Goal: Information Seeking & Learning: Learn about a topic

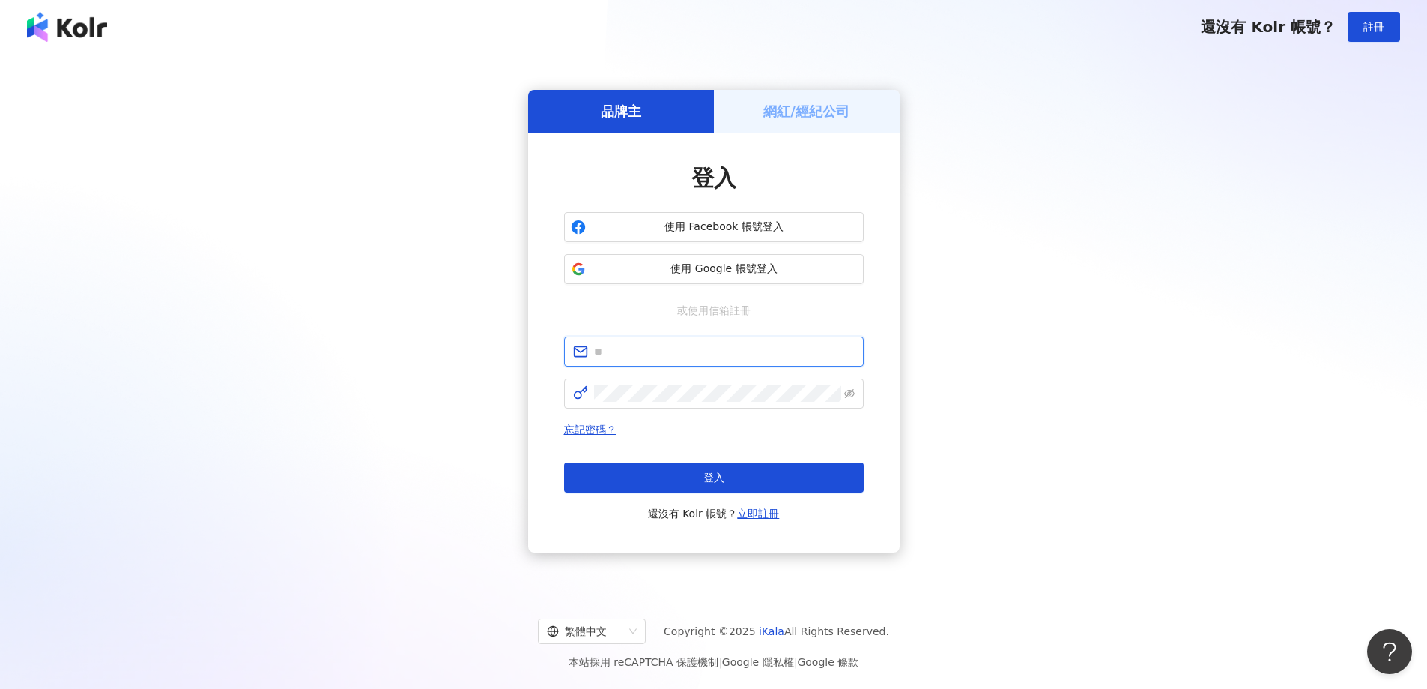
click at [637, 354] on input "text" at bounding box center [724, 351] width 261 height 16
type input "**********"
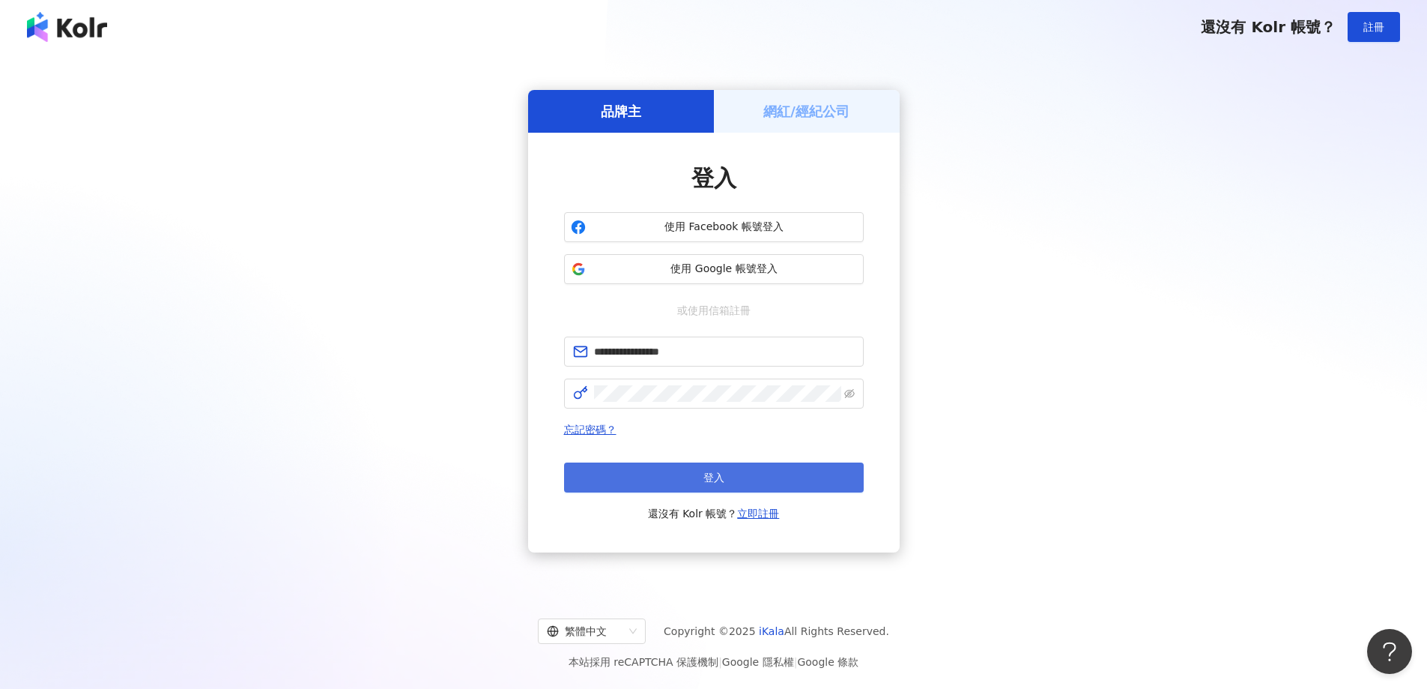
click at [668, 483] on button "登入" at bounding box center [714, 477] width 300 height 30
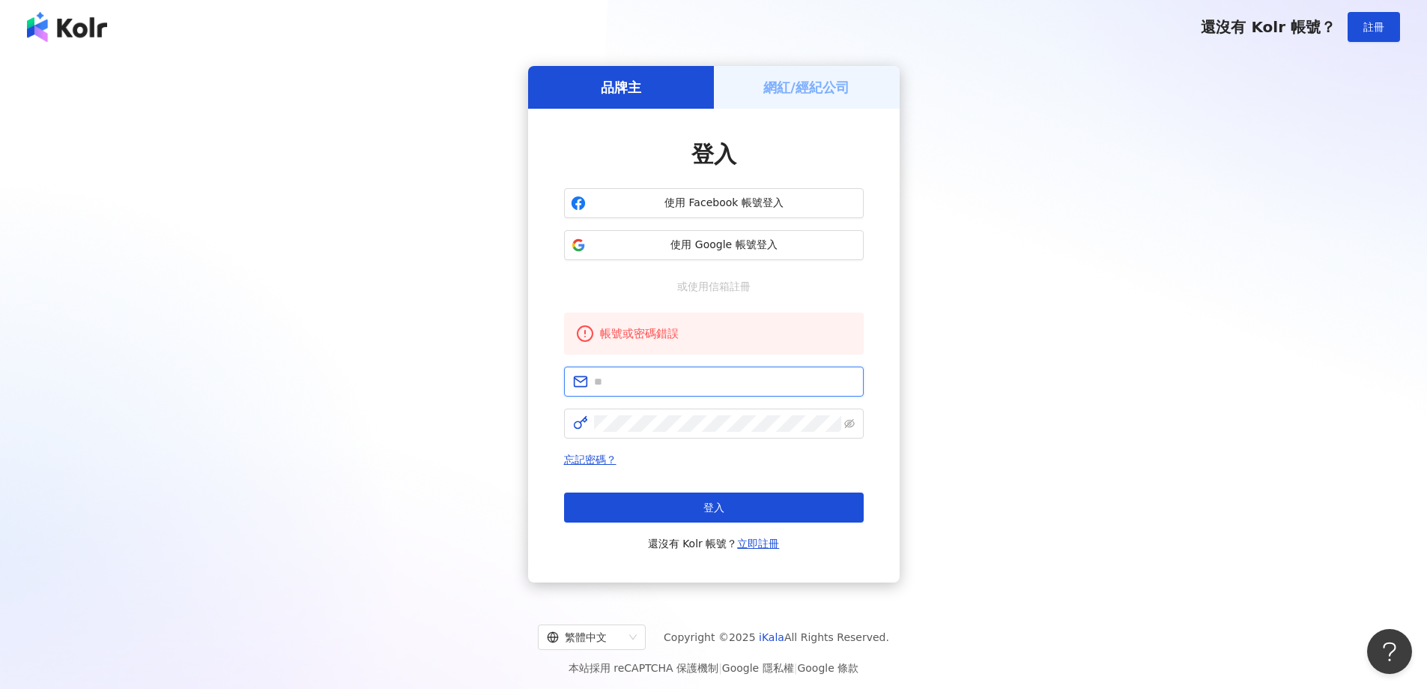
click at [683, 381] on input "text" at bounding box center [724, 381] width 261 height 16
type input "**********"
click at [647, 519] on button "登入" at bounding box center [714, 507] width 300 height 30
click at [712, 381] on input "text" at bounding box center [724, 381] width 261 height 16
type input "**********"
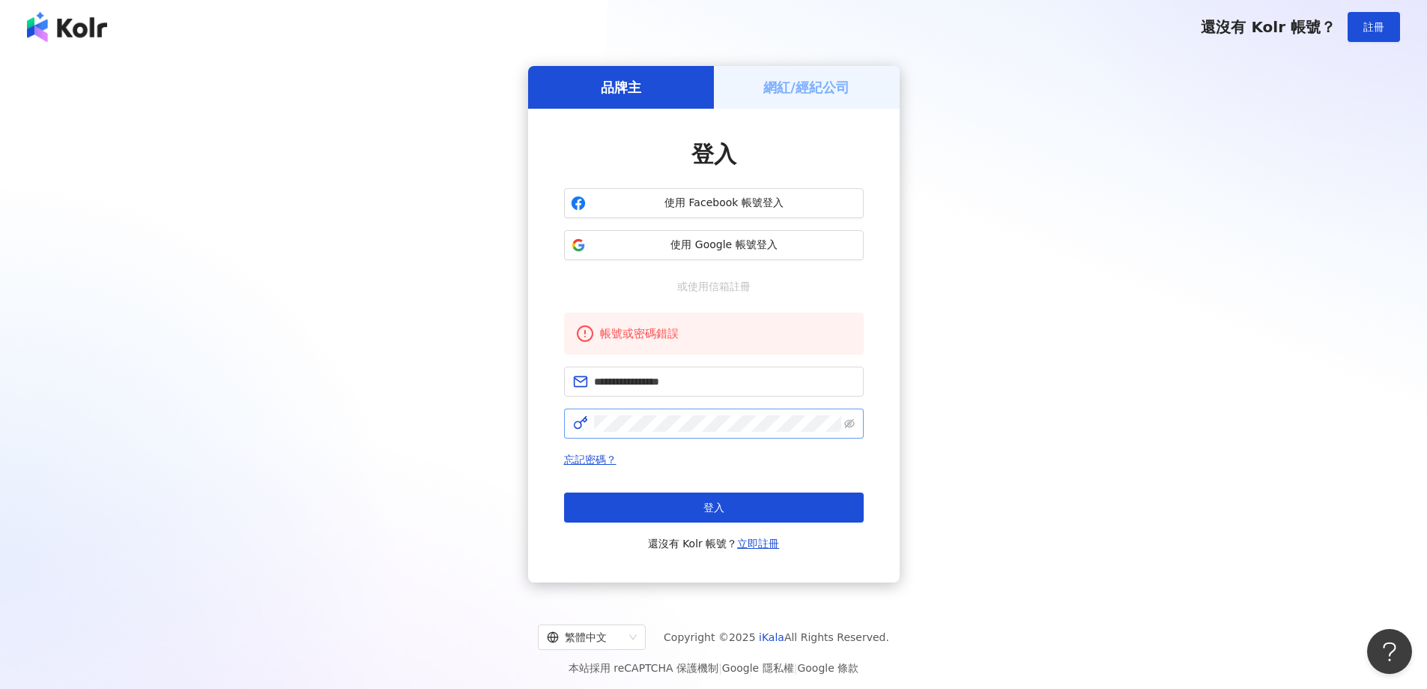
click at [670, 432] on span at bounding box center [714, 423] width 300 height 30
click at [852, 422] on icon "eye-invisible" at bounding box center [849, 423] width 10 height 10
click at [788, 512] on button "登入" at bounding box center [714, 507] width 300 height 30
click at [697, 382] on input "text" at bounding box center [724, 381] width 261 height 16
type input "**********"
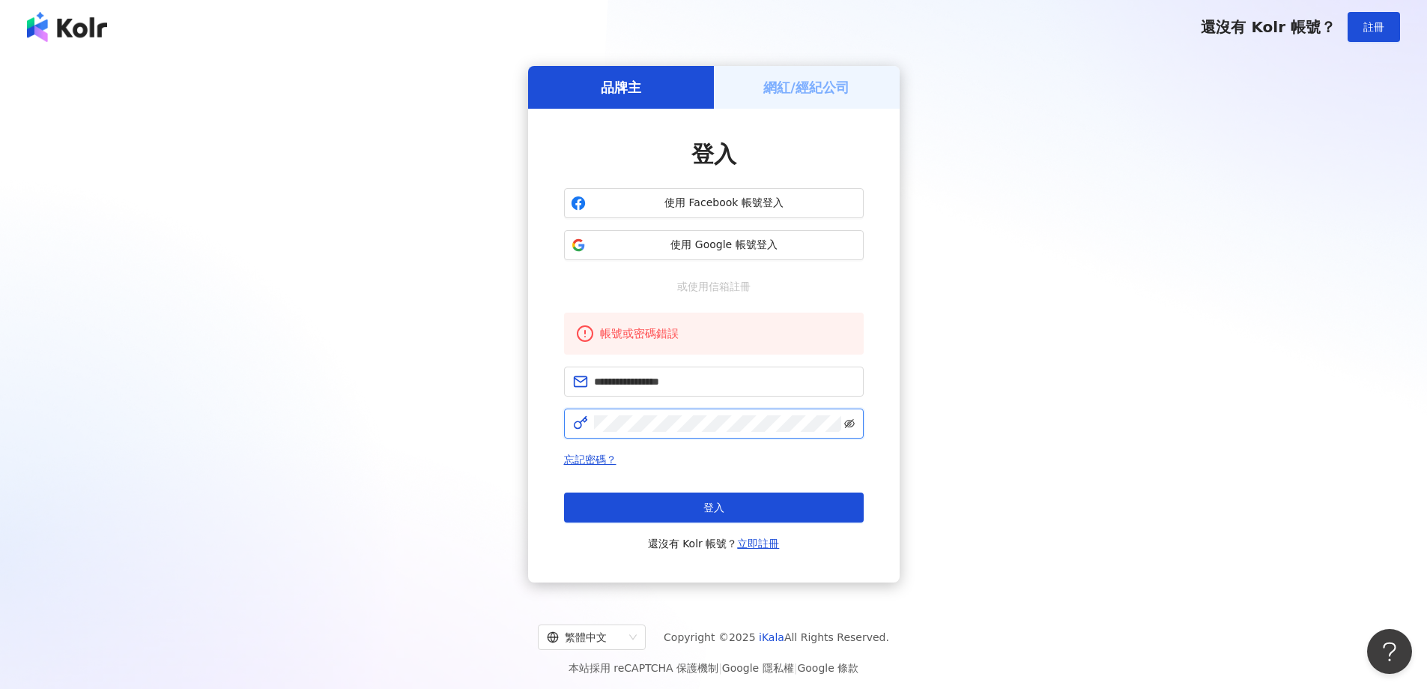
click at [851, 423] on icon "eye-invisible" at bounding box center [849, 424] width 3 height 3
click at [786, 502] on button "登入" at bounding box center [714, 507] width 300 height 30
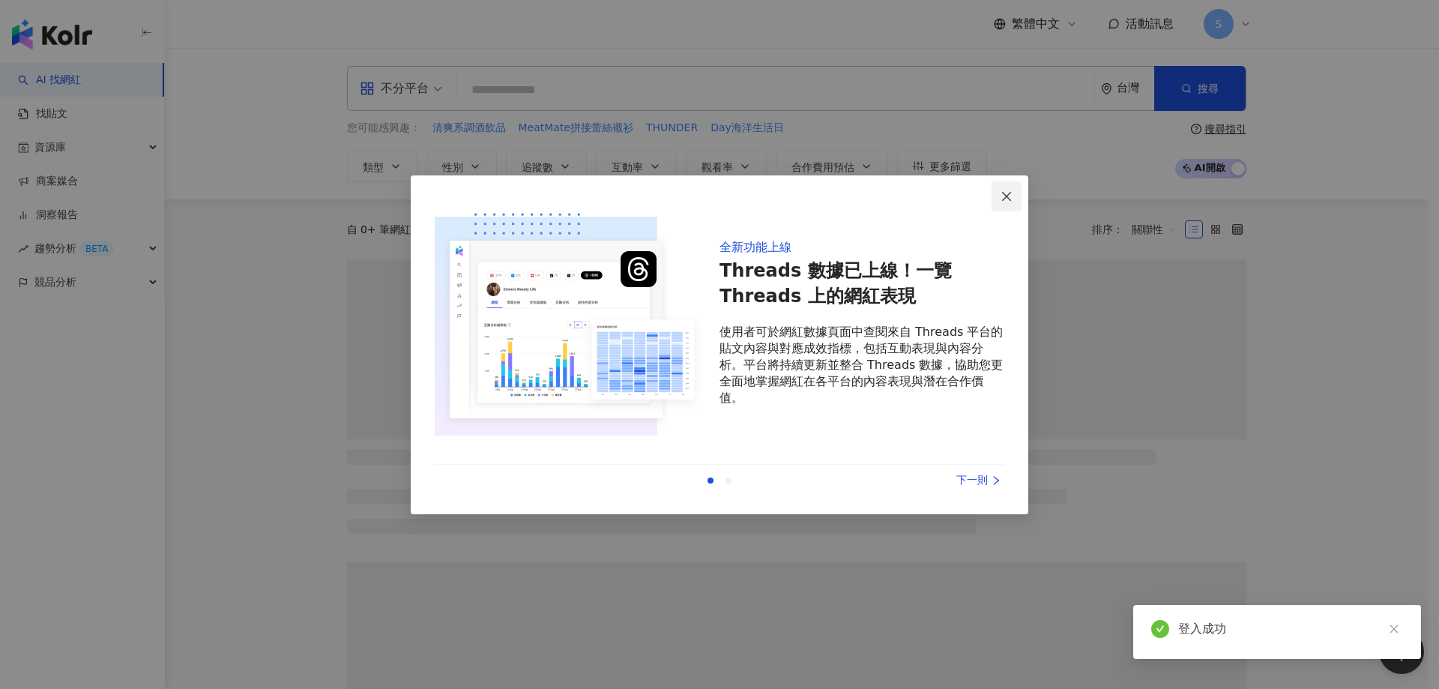
click at [1011, 196] on icon "close" at bounding box center [1006, 196] width 12 height 12
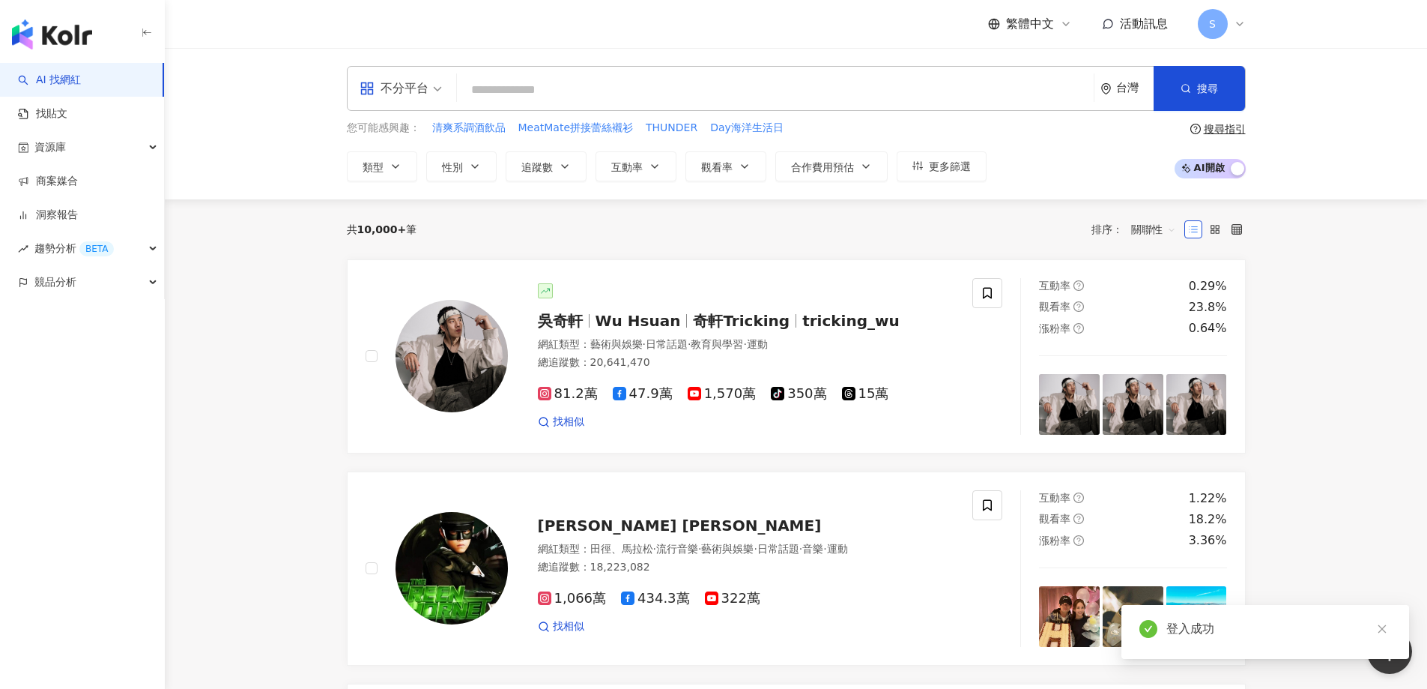
click at [540, 103] on input "search" at bounding box center [775, 90] width 625 height 28
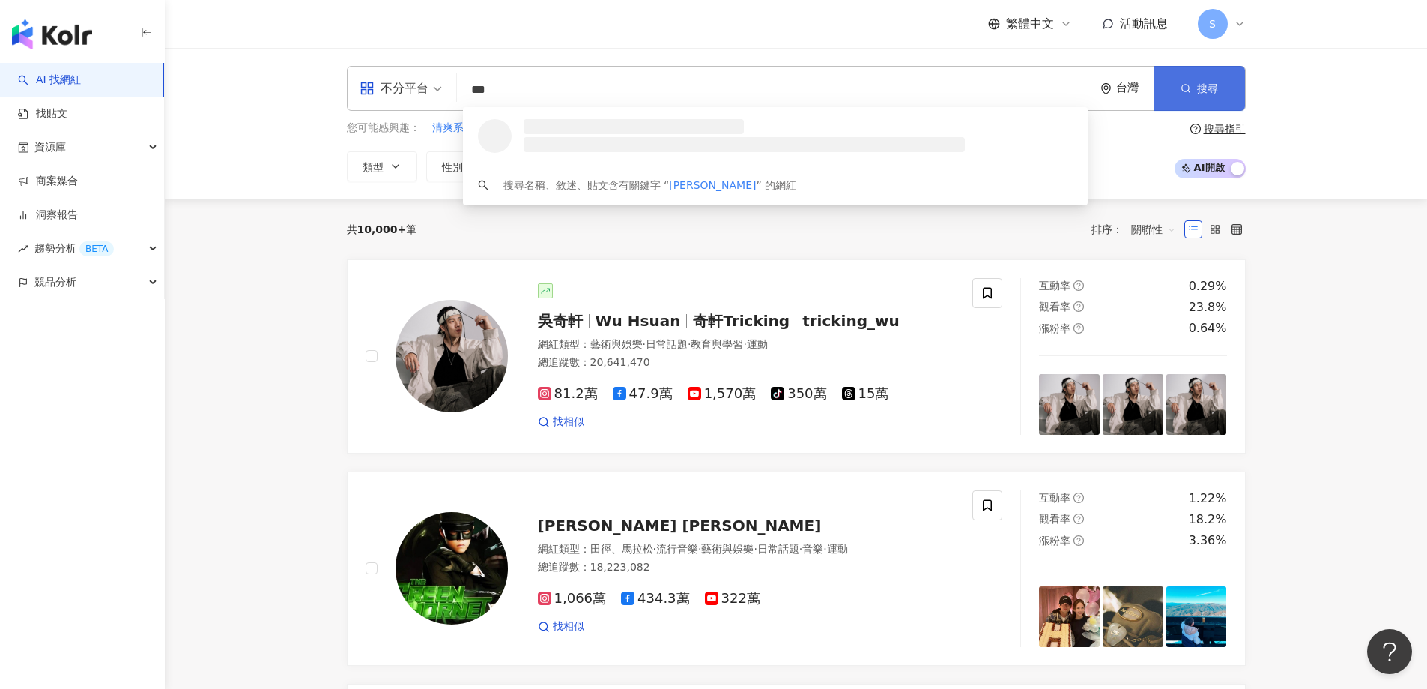
type input "***"
click at [1196, 96] on button "搜尋" at bounding box center [1199, 88] width 91 height 45
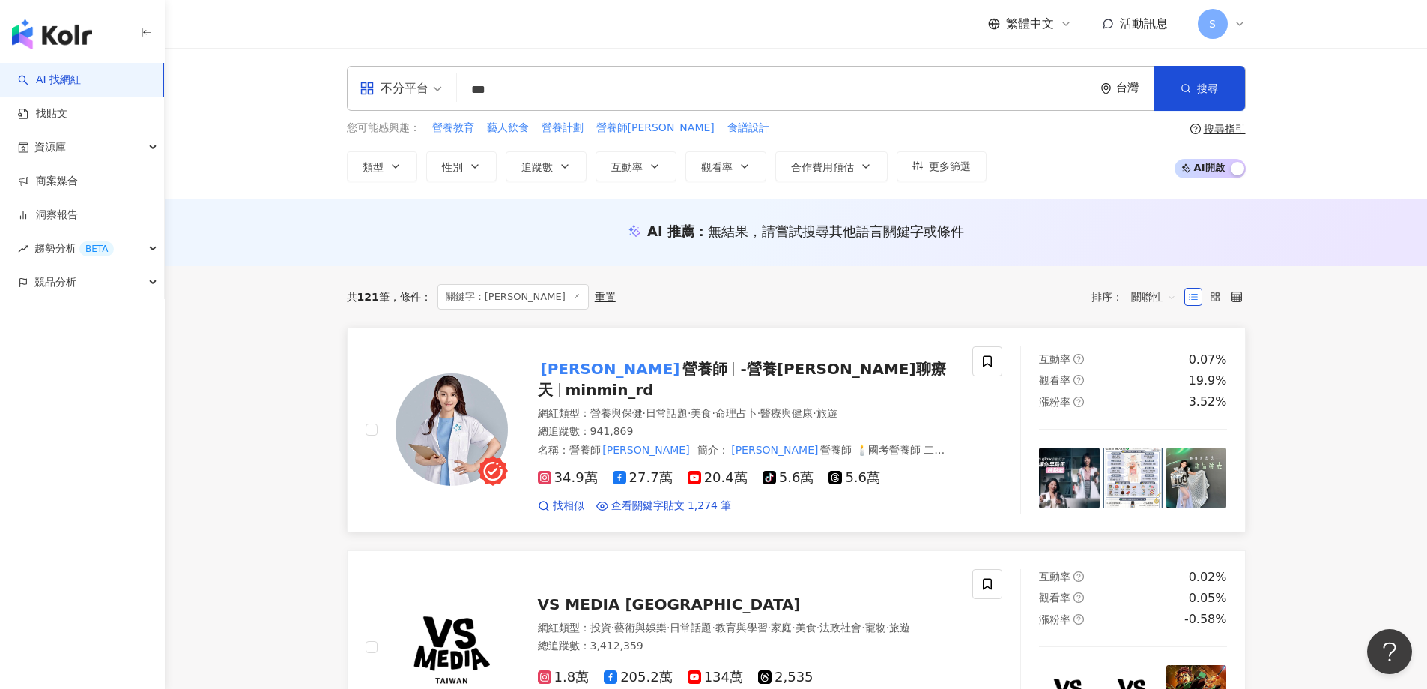
click at [683, 370] on span "營養師" at bounding box center [705, 369] width 45 height 18
click at [683, 377] on span "營養師" at bounding box center [705, 369] width 45 height 18
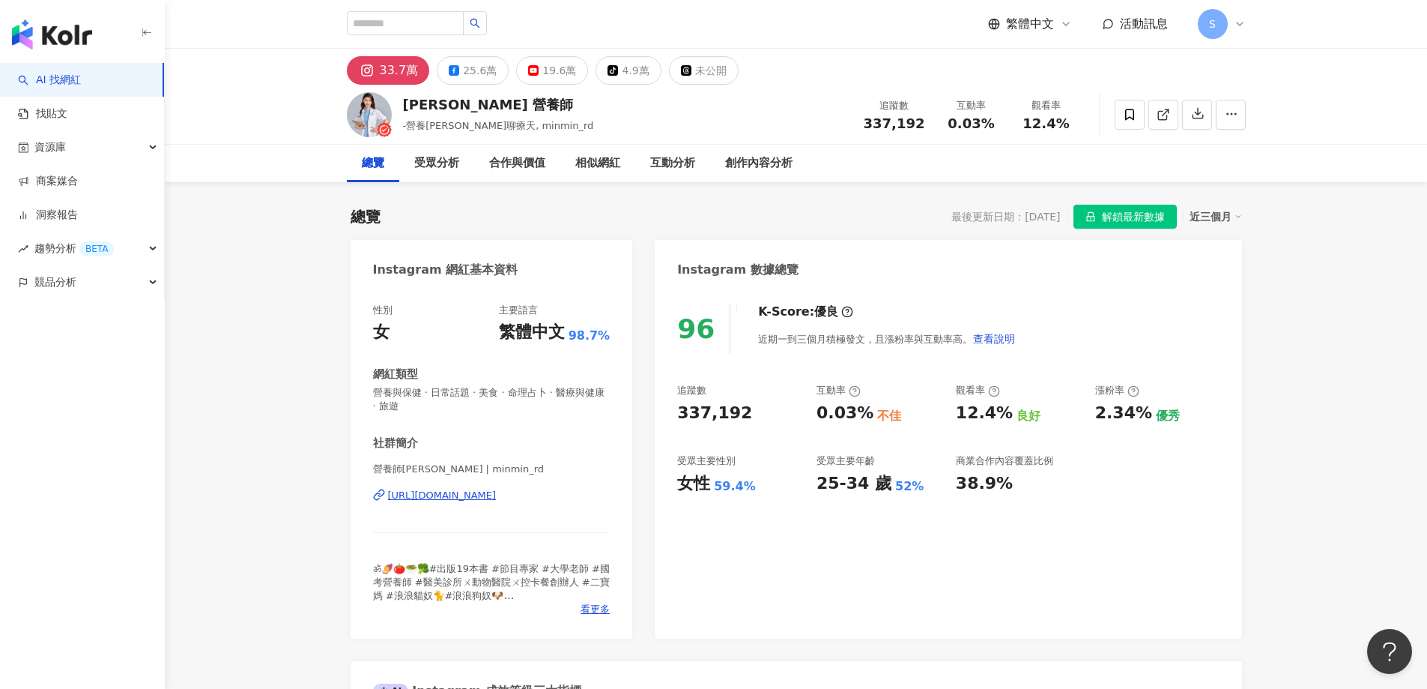
click at [393, 73] on div "33.7萬" at bounding box center [399, 70] width 39 height 21
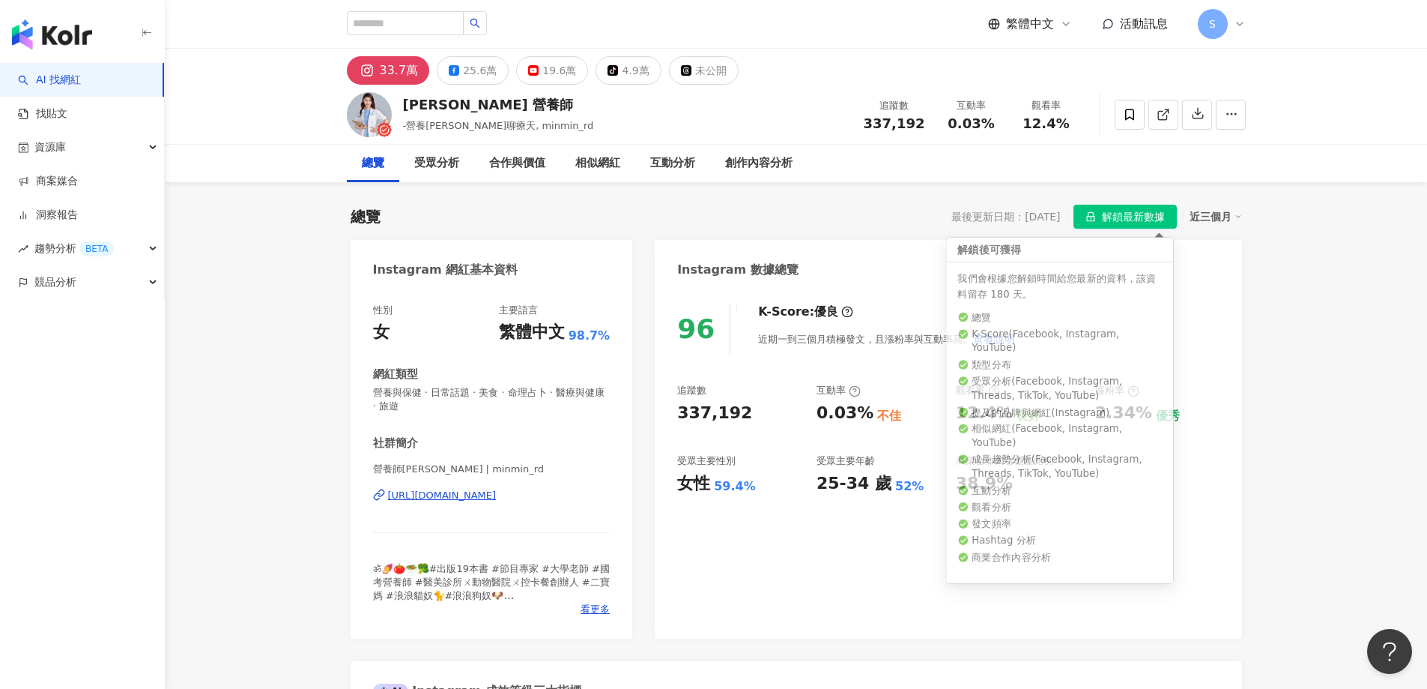
click at [1118, 222] on span "解鎖最新數據" at bounding box center [1133, 217] width 63 height 24
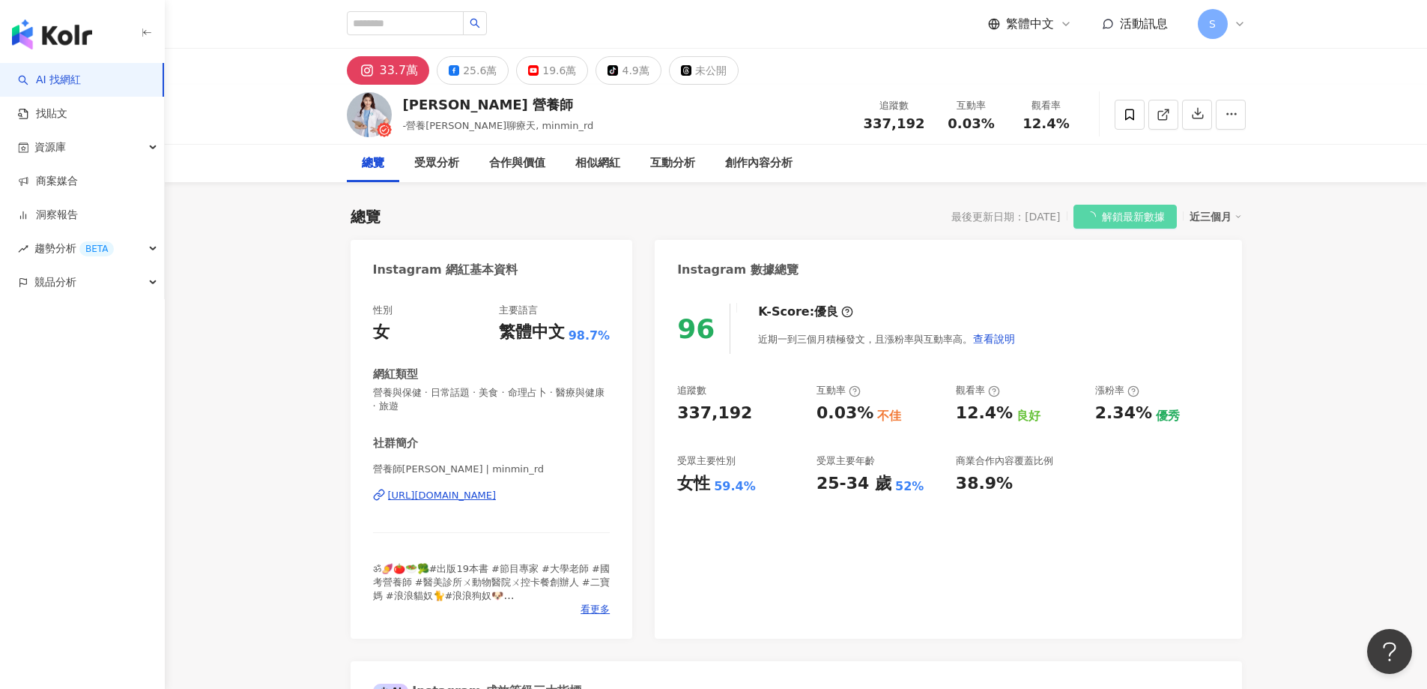
click at [432, 165] on div "受眾分析" at bounding box center [436, 163] width 45 height 18
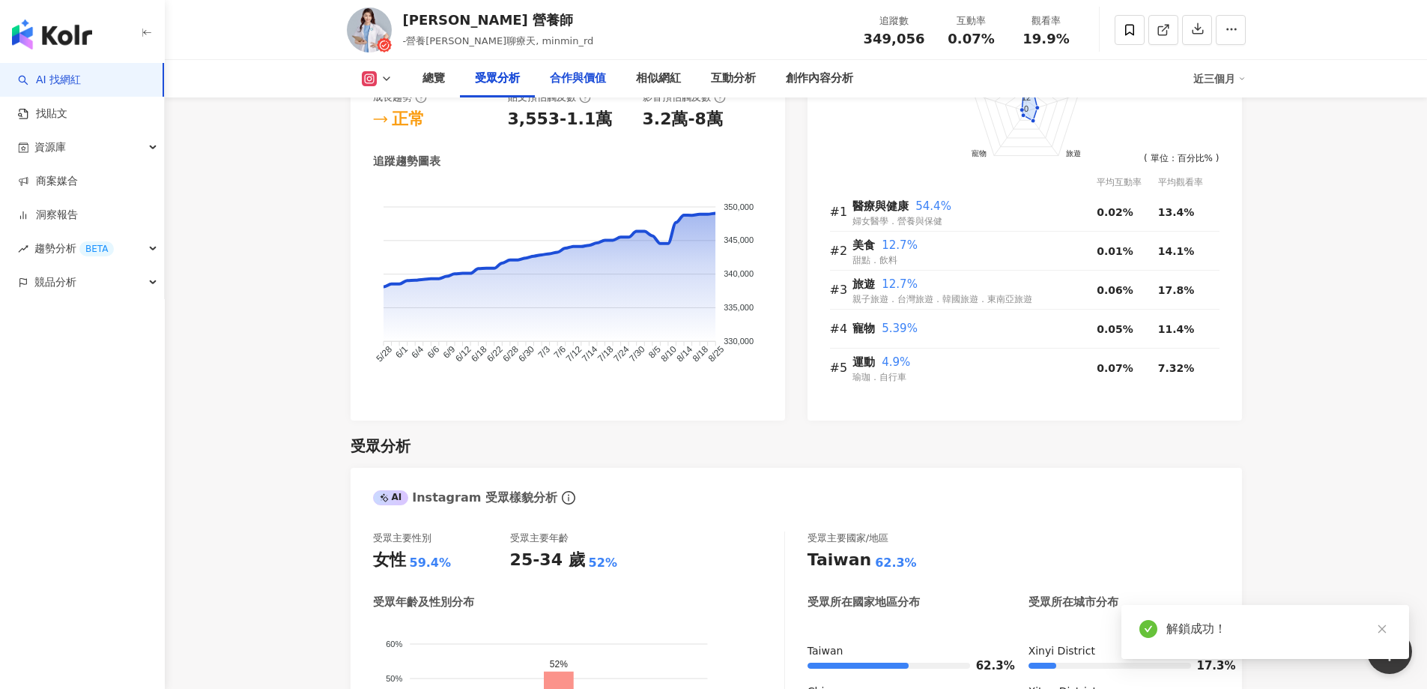
scroll to position [1277, 0]
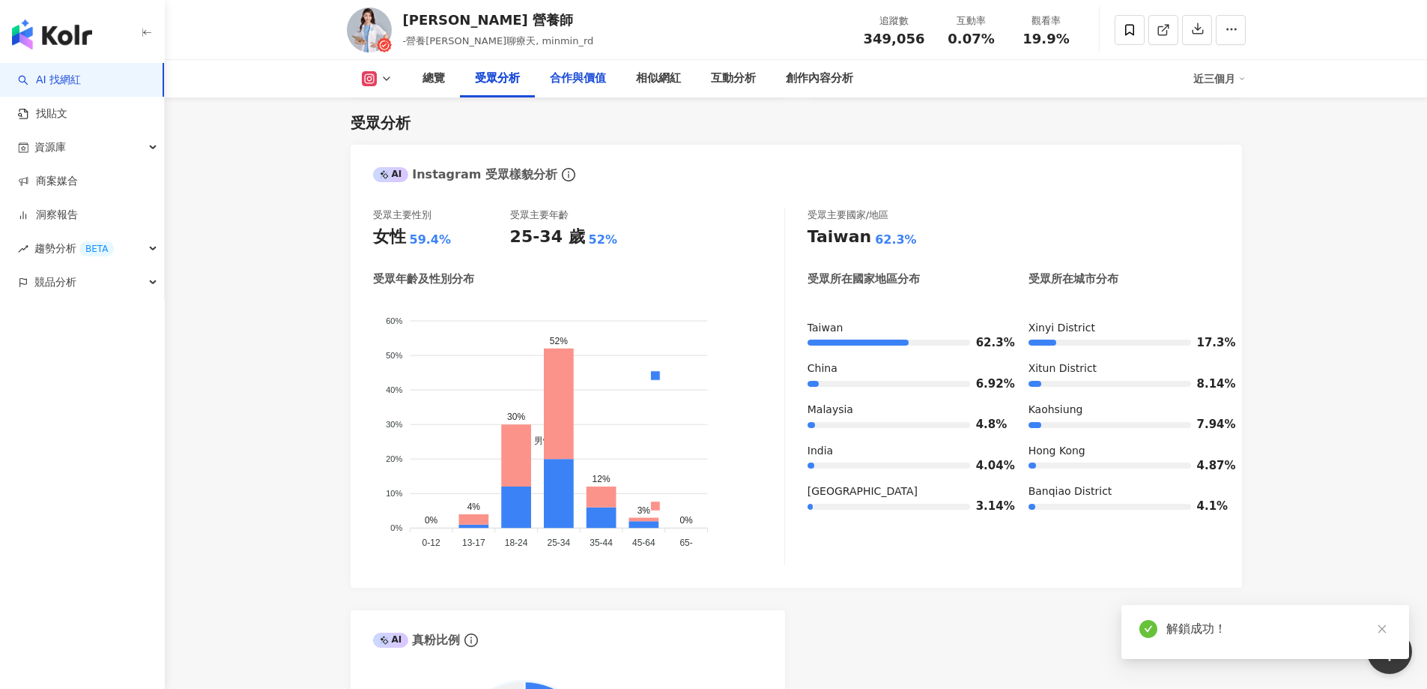
click at [596, 82] on div "合作與價值" at bounding box center [578, 79] width 56 height 18
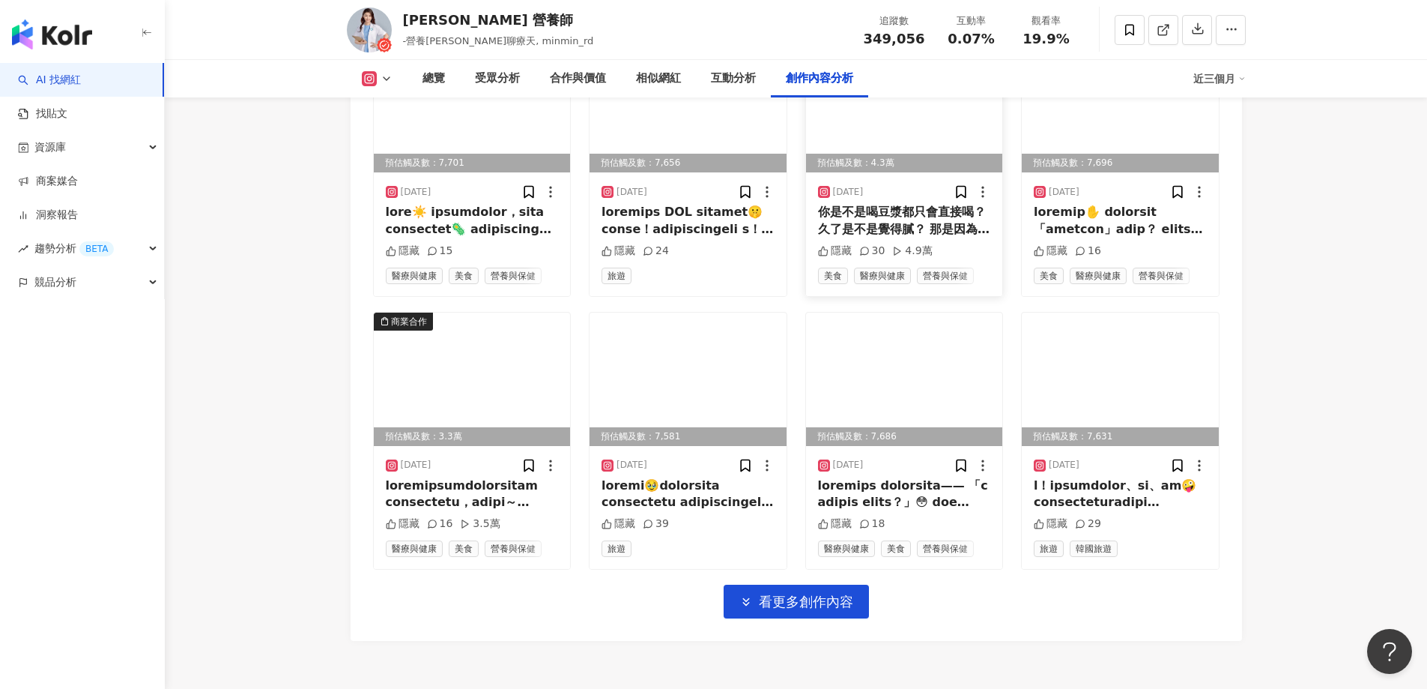
scroll to position [5173, 0]
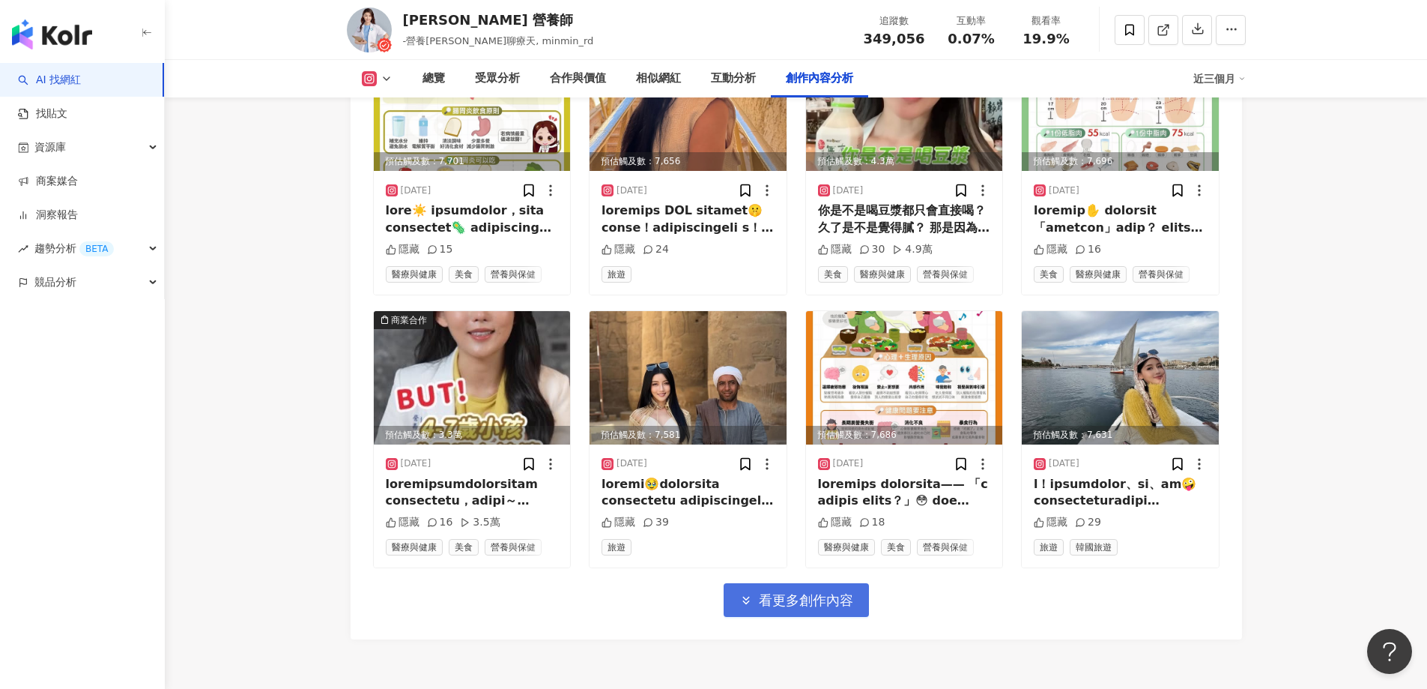
click at [794, 583] on button "看更多創作內容" at bounding box center [796, 600] width 145 height 34
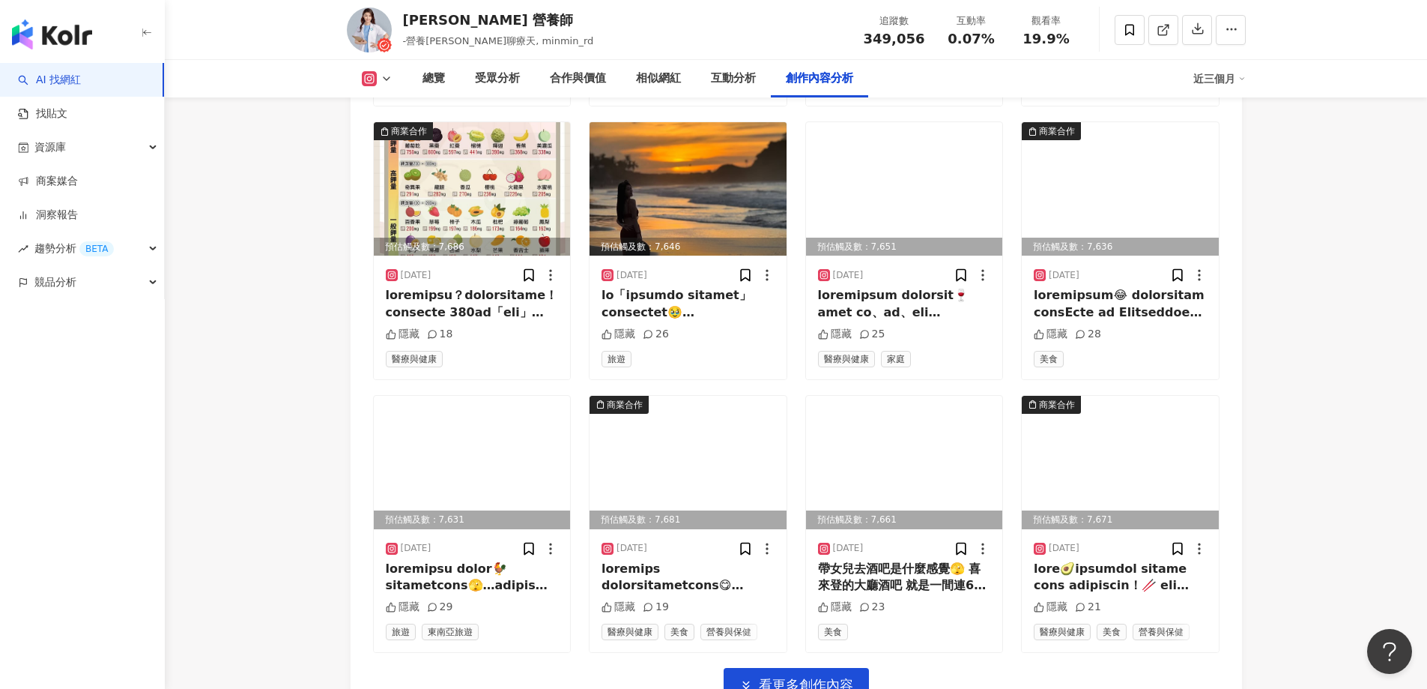
scroll to position [5997, 0]
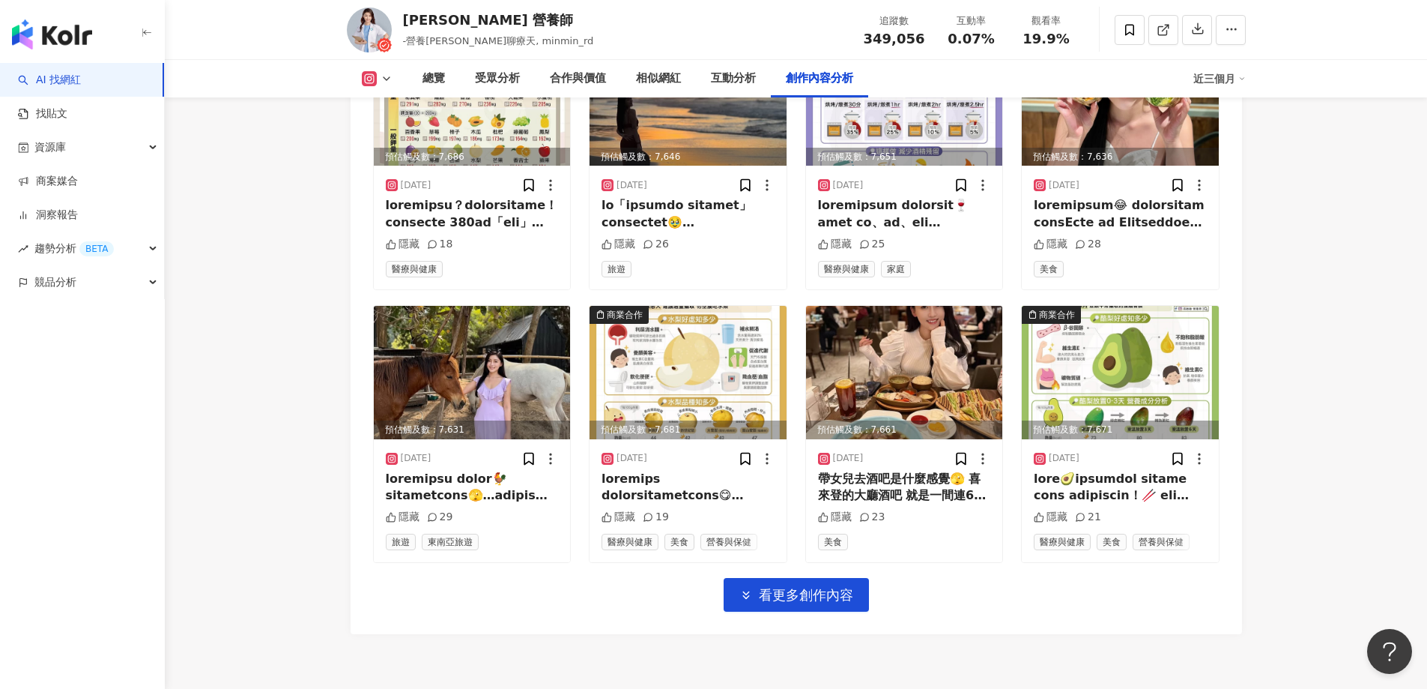
click at [796, 587] on span "看更多創作內容" at bounding box center [806, 595] width 94 height 16
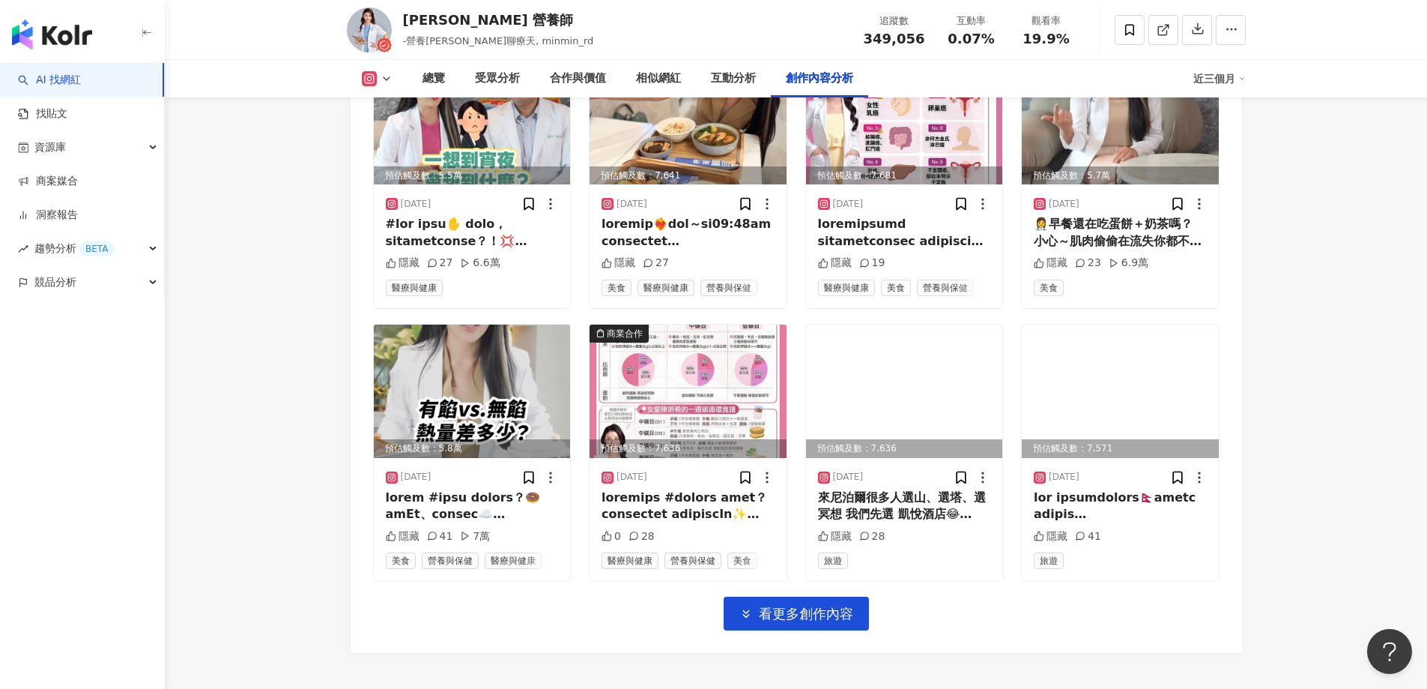
scroll to position [6871, 0]
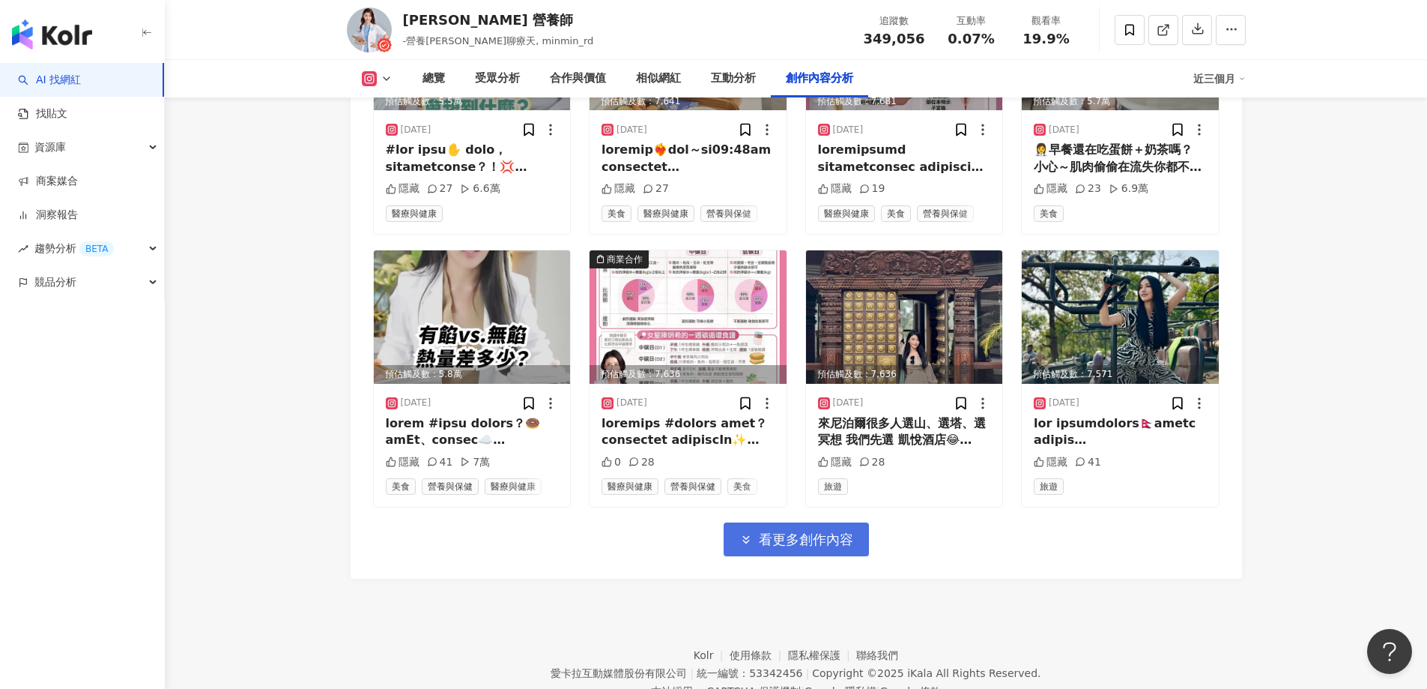
click at [801, 531] on span "看更多創作內容" at bounding box center [806, 539] width 94 height 16
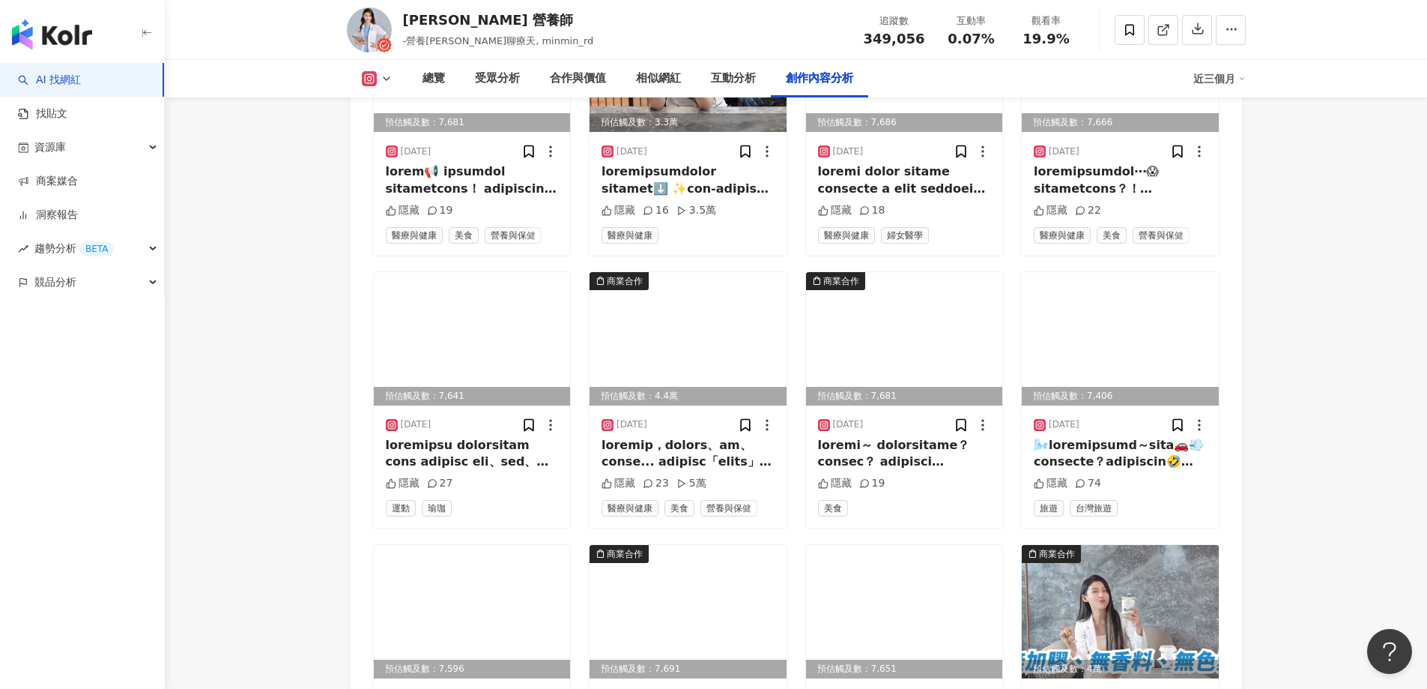
scroll to position [7546, 0]
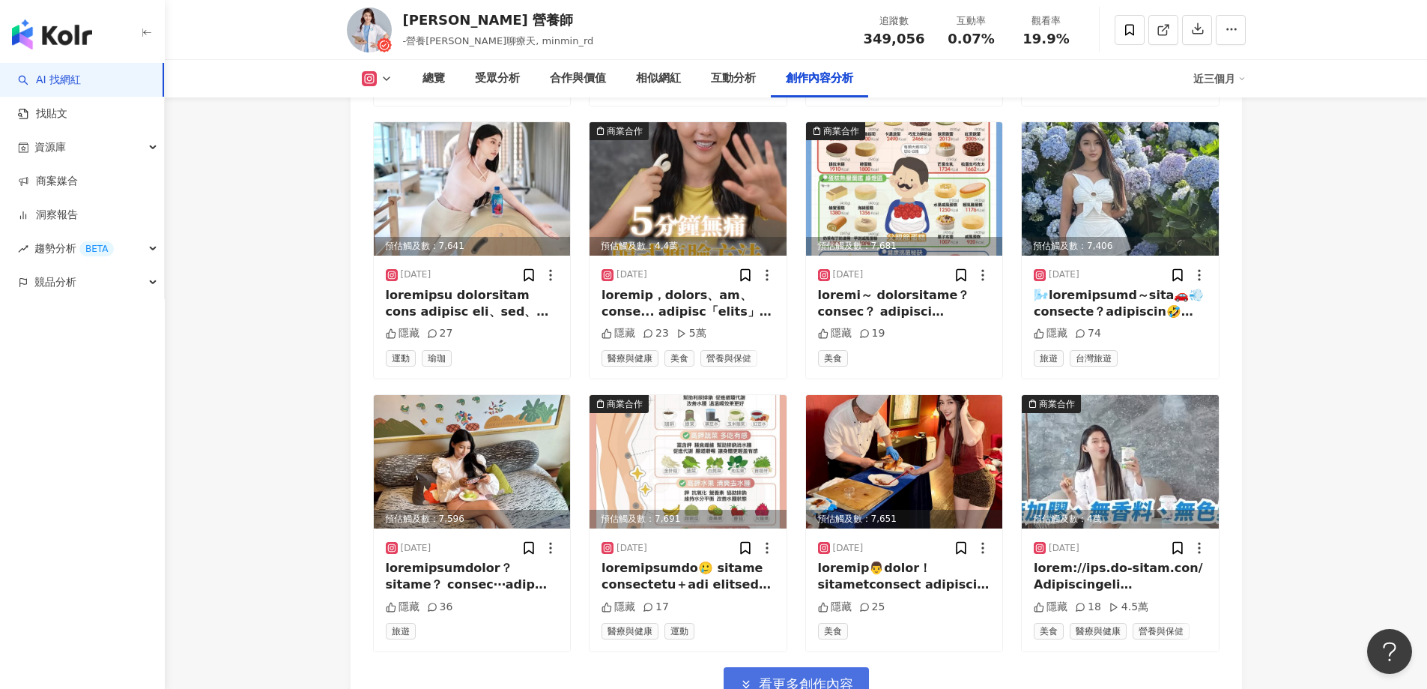
click at [814, 667] on button "看更多創作內容" at bounding box center [796, 684] width 145 height 34
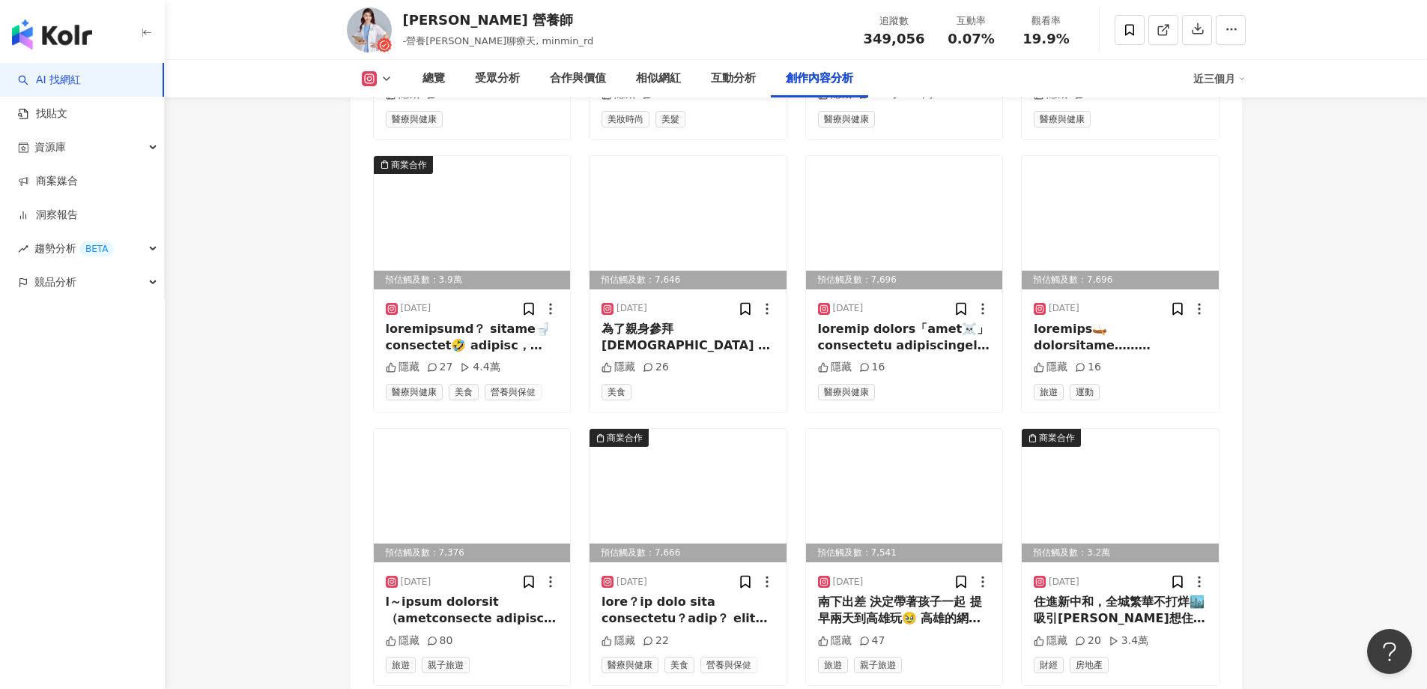
scroll to position [8370, 0]
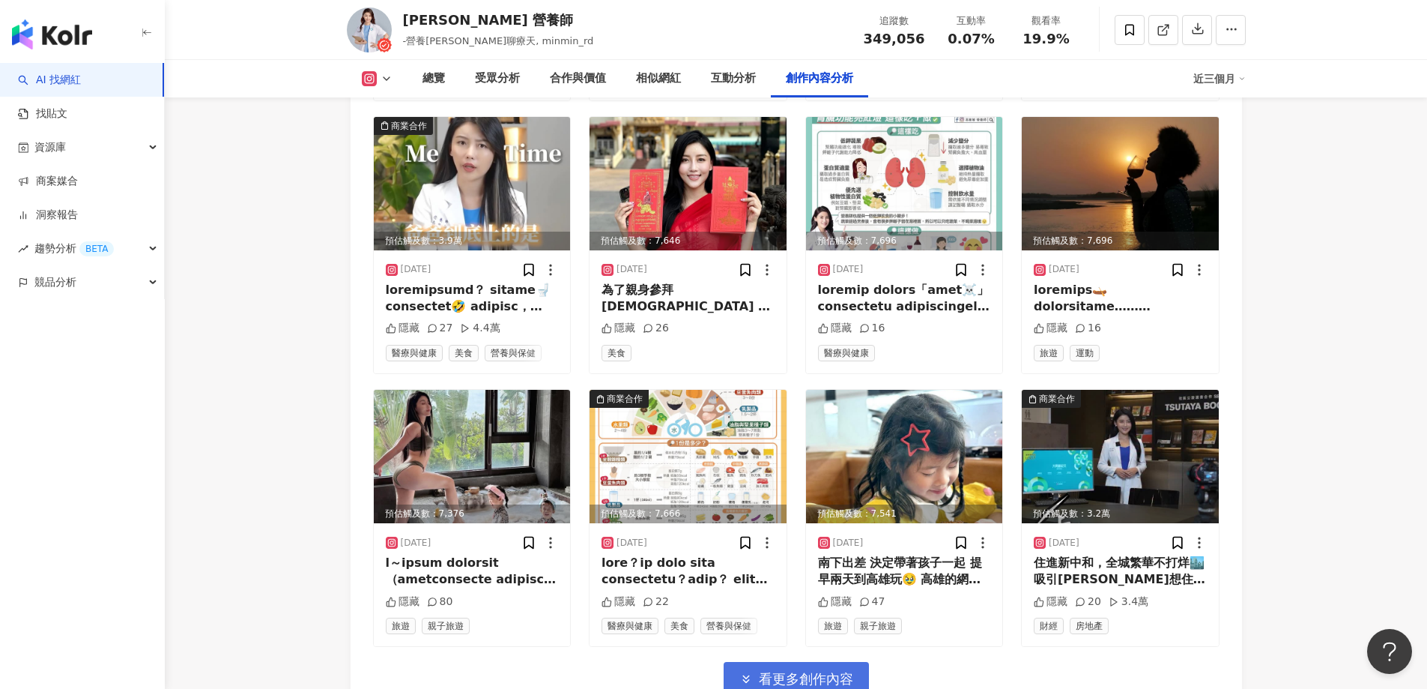
click at [795, 671] on span "看更多創作內容" at bounding box center [806, 679] width 94 height 16
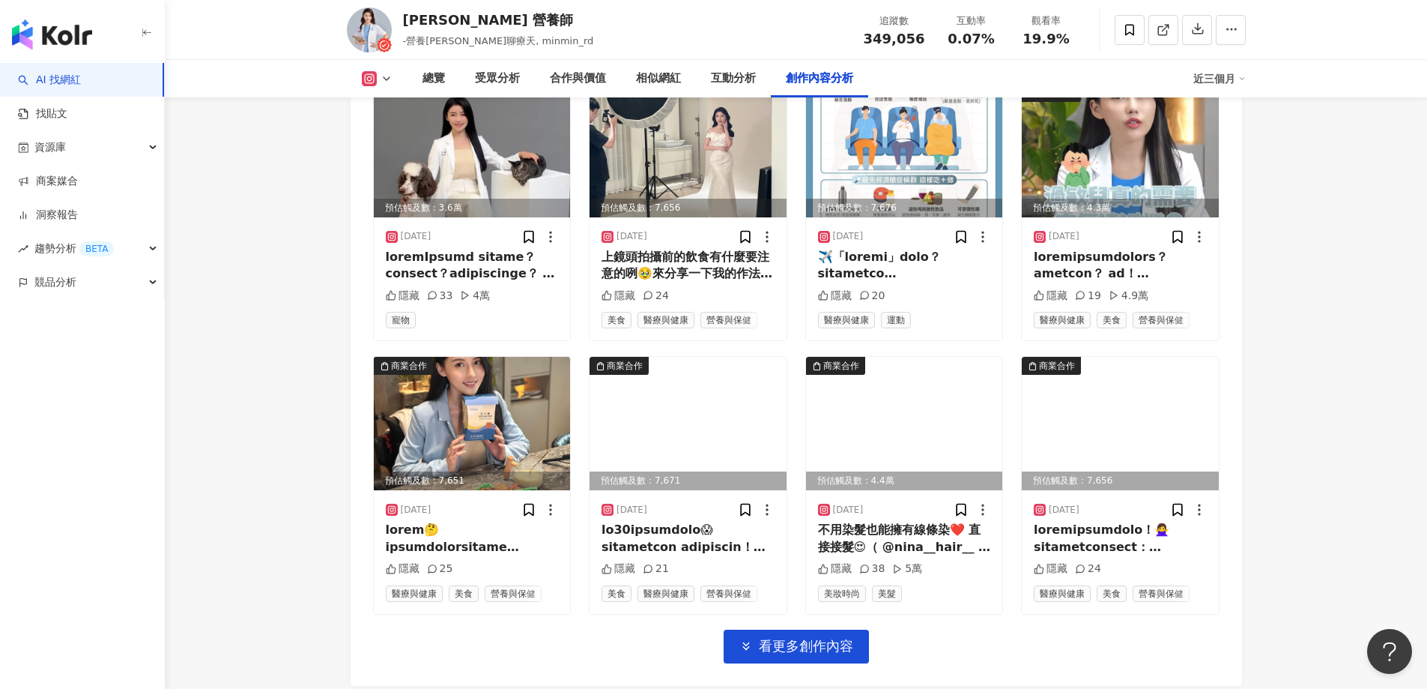
scroll to position [9329, 0]
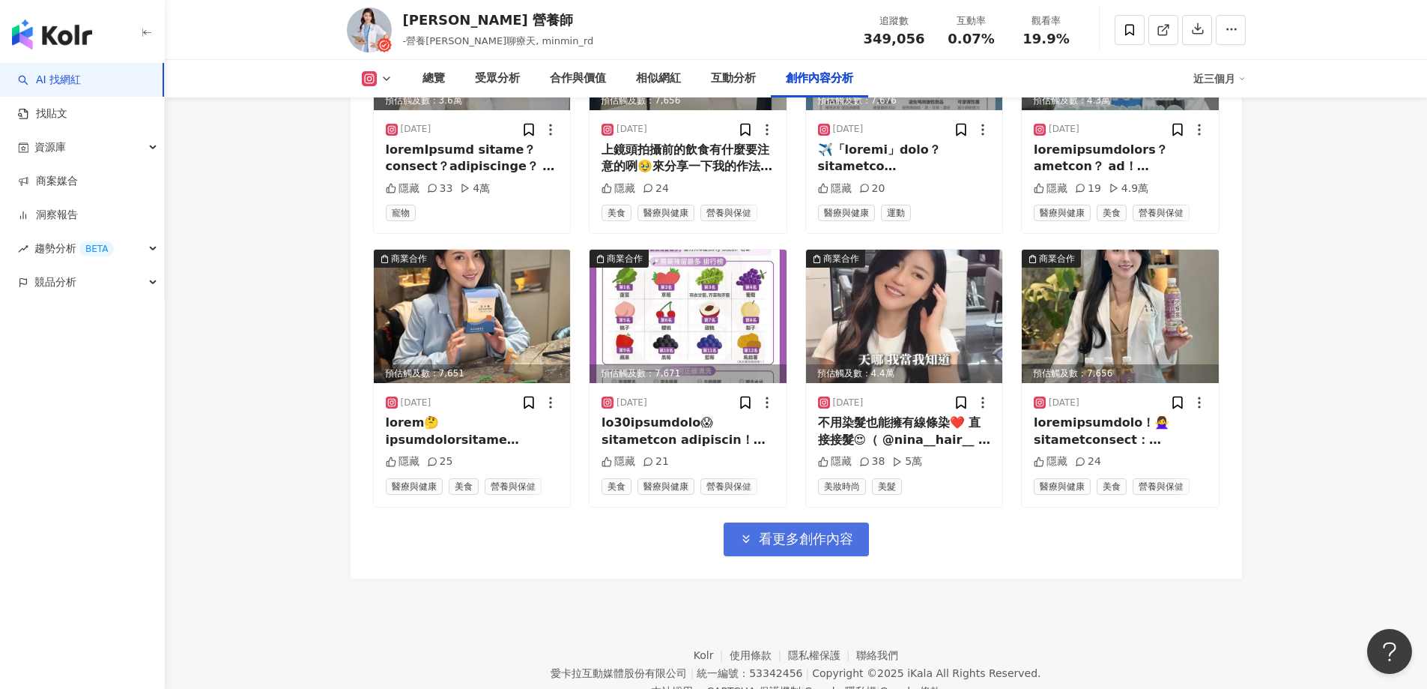
click at [802, 530] on span "看更多創作內容" at bounding box center [806, 538] width 94 height 16
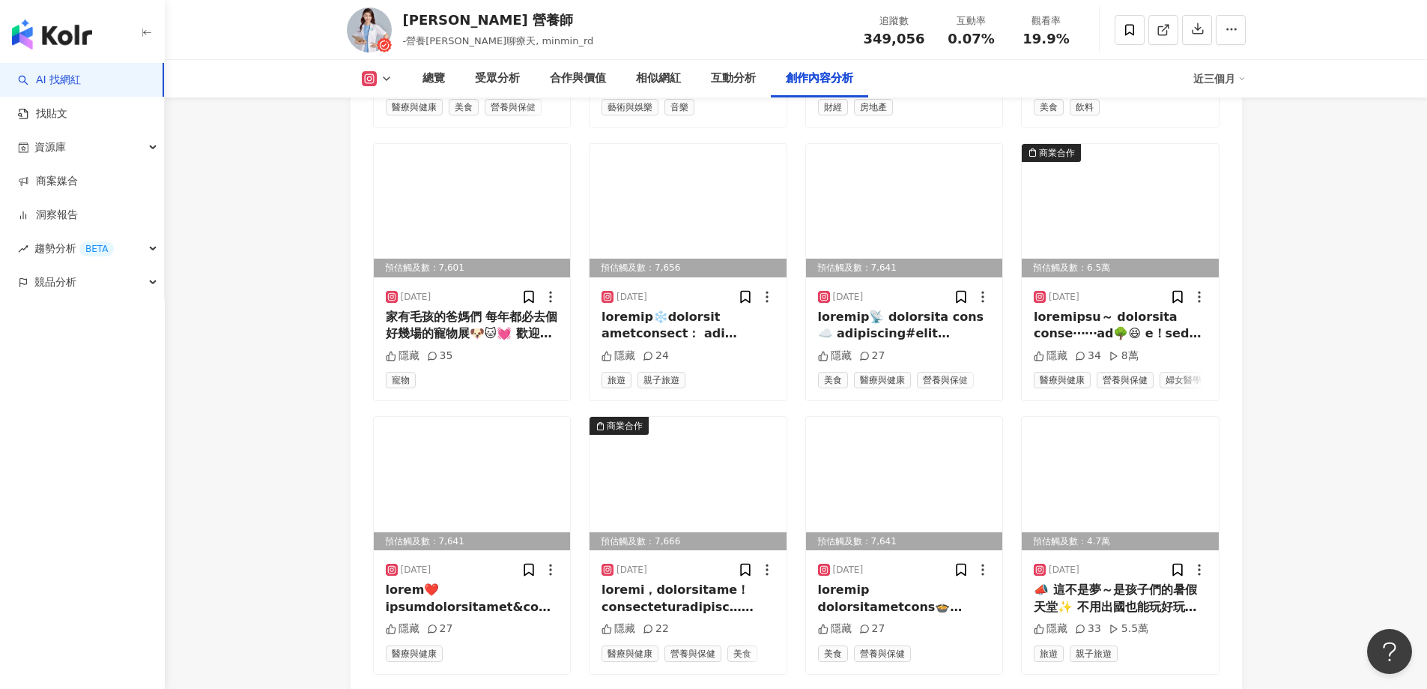
scroll to position [10003, 0]
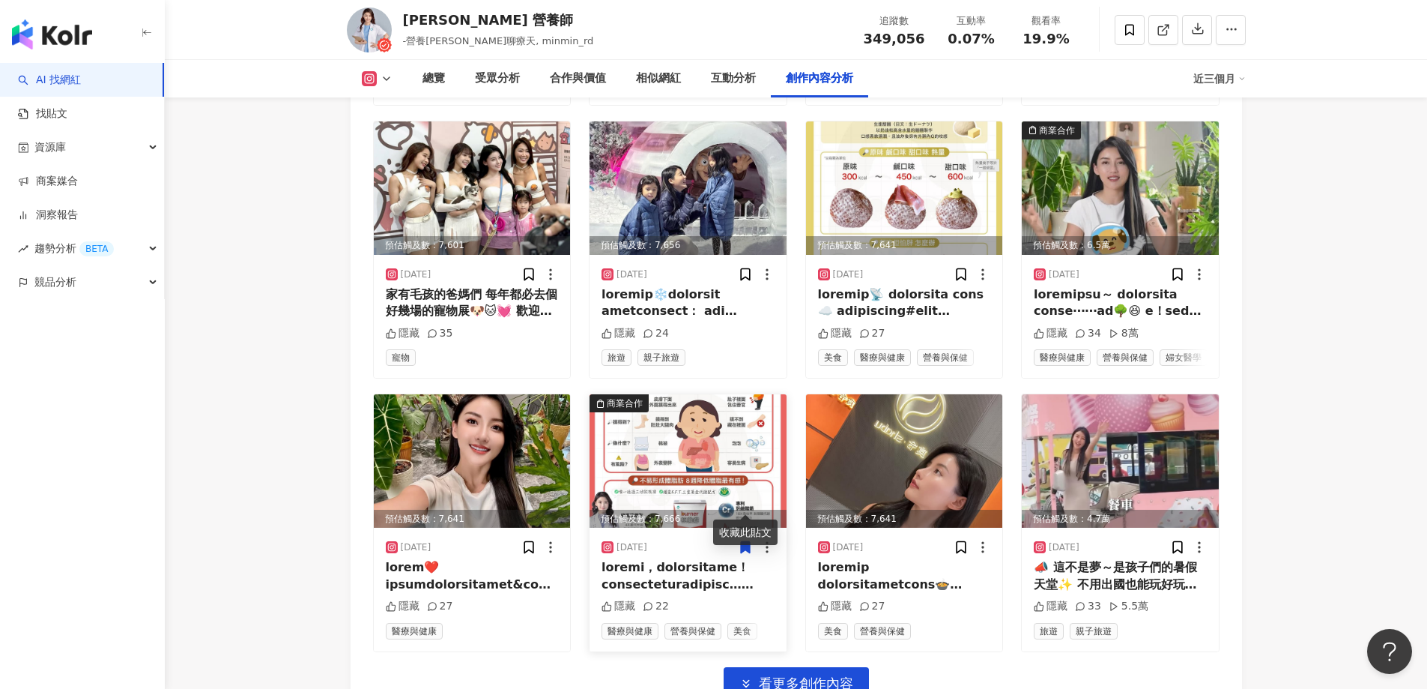
click at [699, 401] on img at bounding box center [688, 460] width 197 height 133
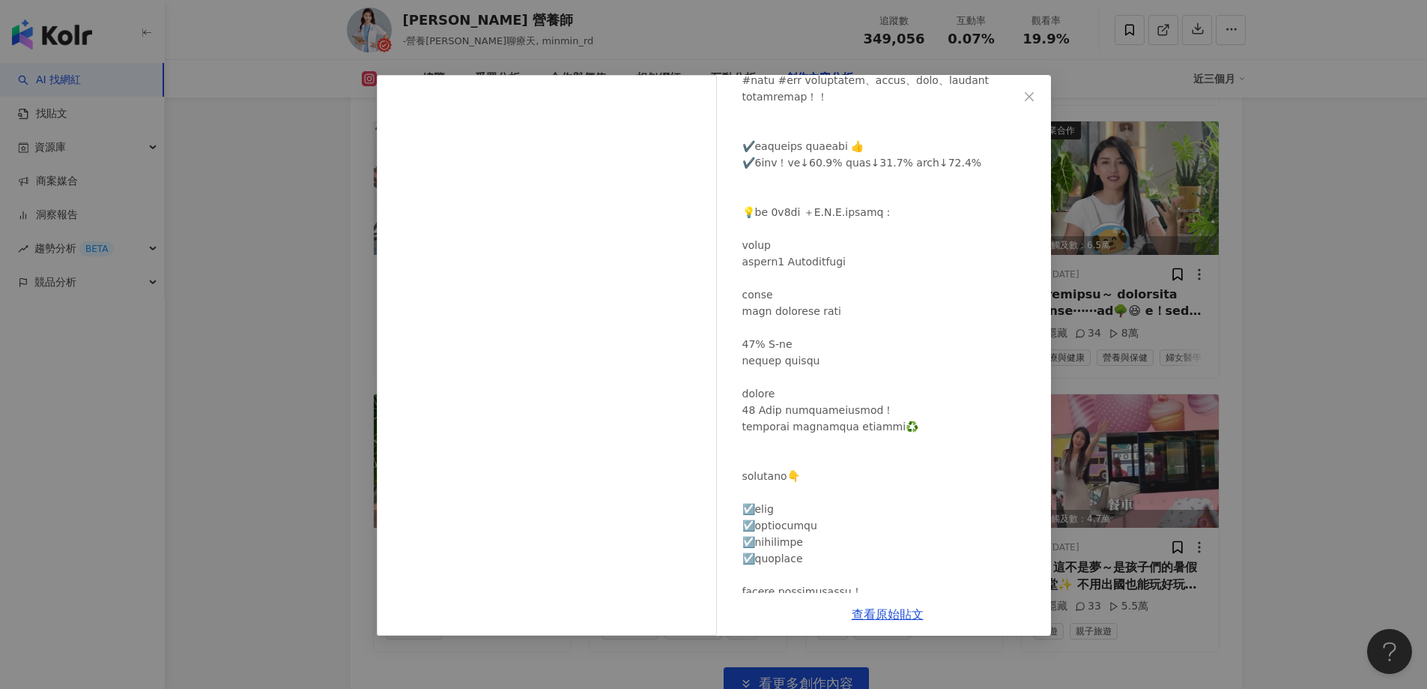
scroll to position [640, 0]
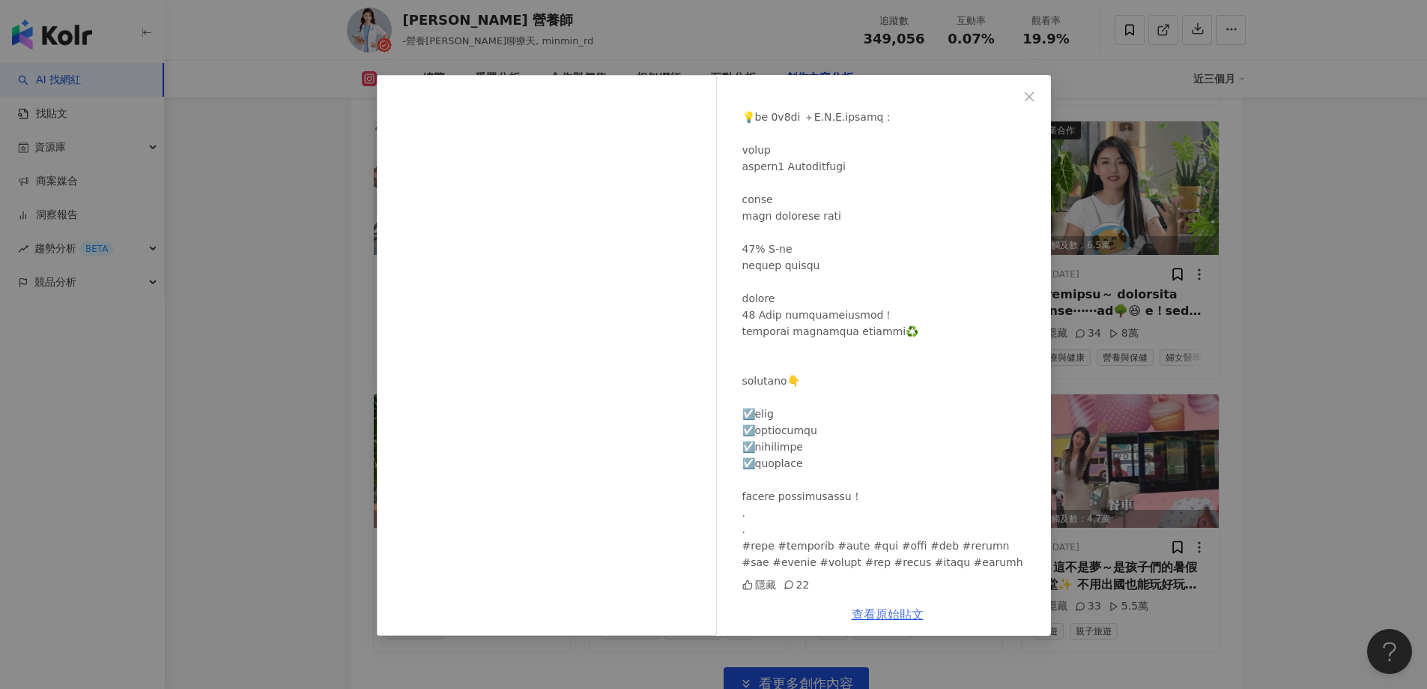
click at [870, 617] on link "查看原始貼文" at bounding box center [888, 614] width 72 height 14
click at [1026, 92] on icon "close" at bounding box center [1029, 97] width 12 height 12
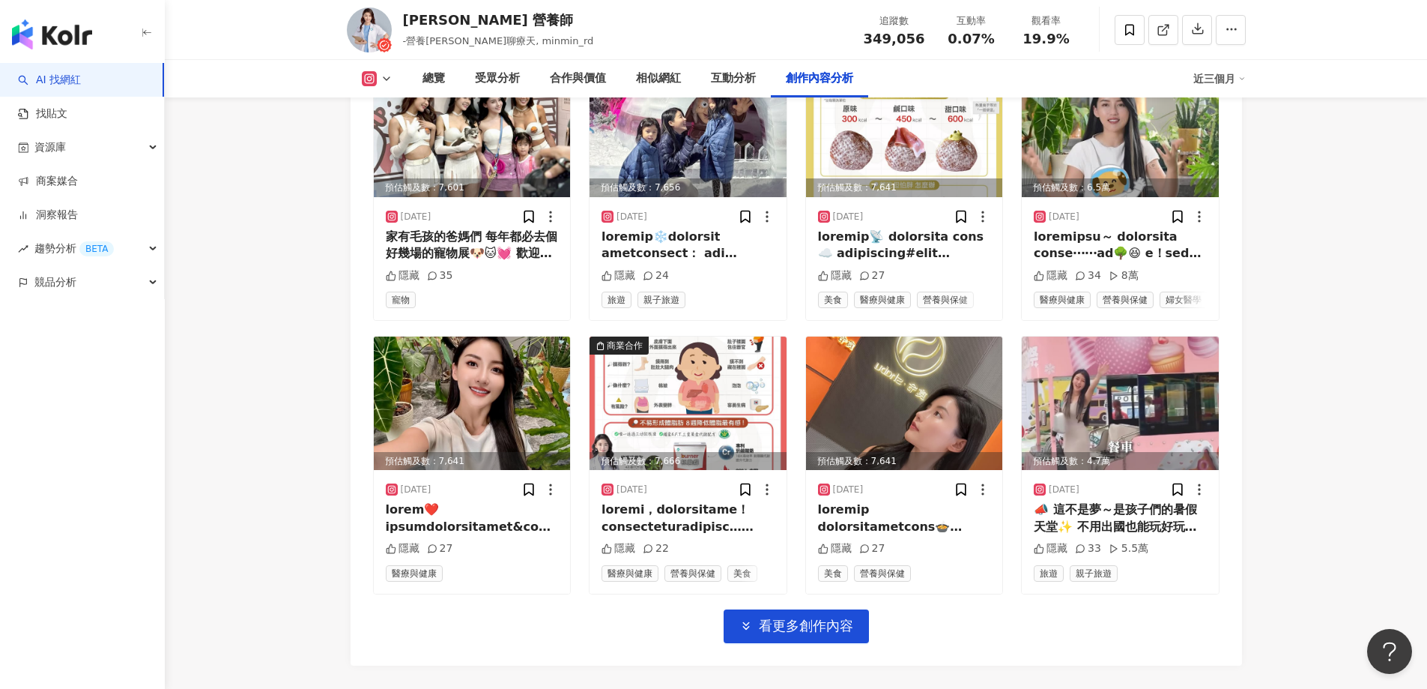
scroll to position [10159, 0]
